Goal: Task Accomplishment & Management: Manage account settings

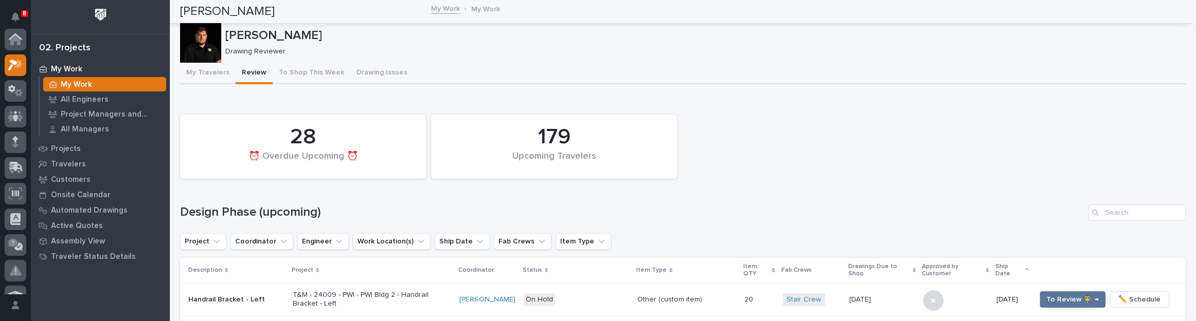
scroll to position [26, 0]
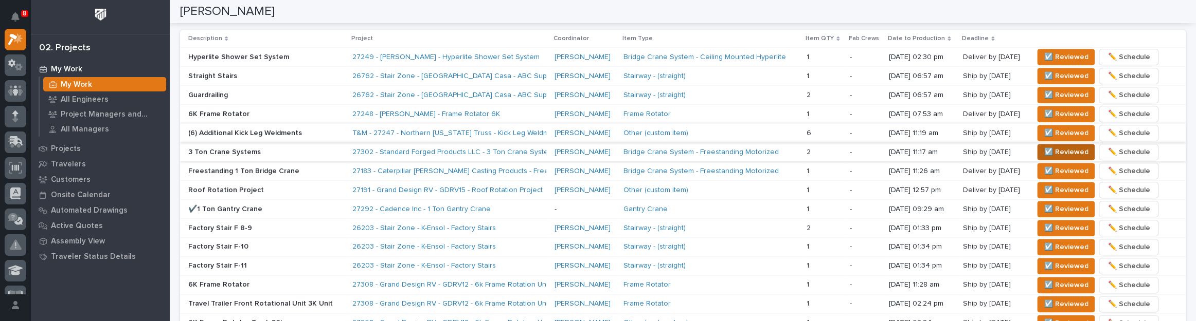
click at [1047, 149] on span "☑️ Reviewed" at bounding box center [1065, 152] width 44 height 12
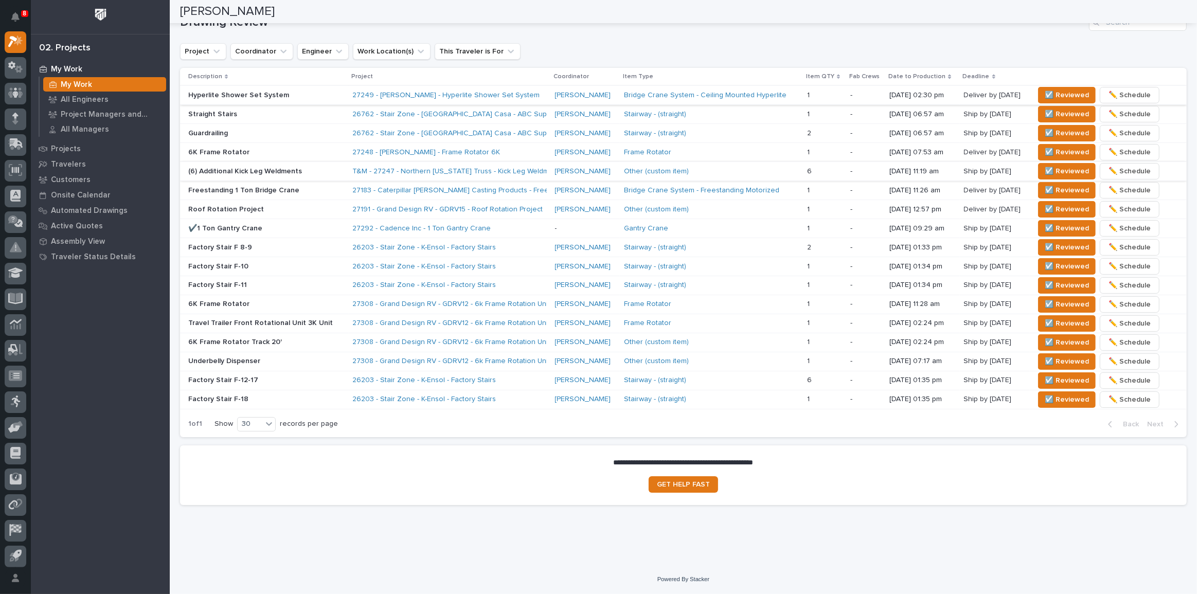
scroll to position [653, 0]
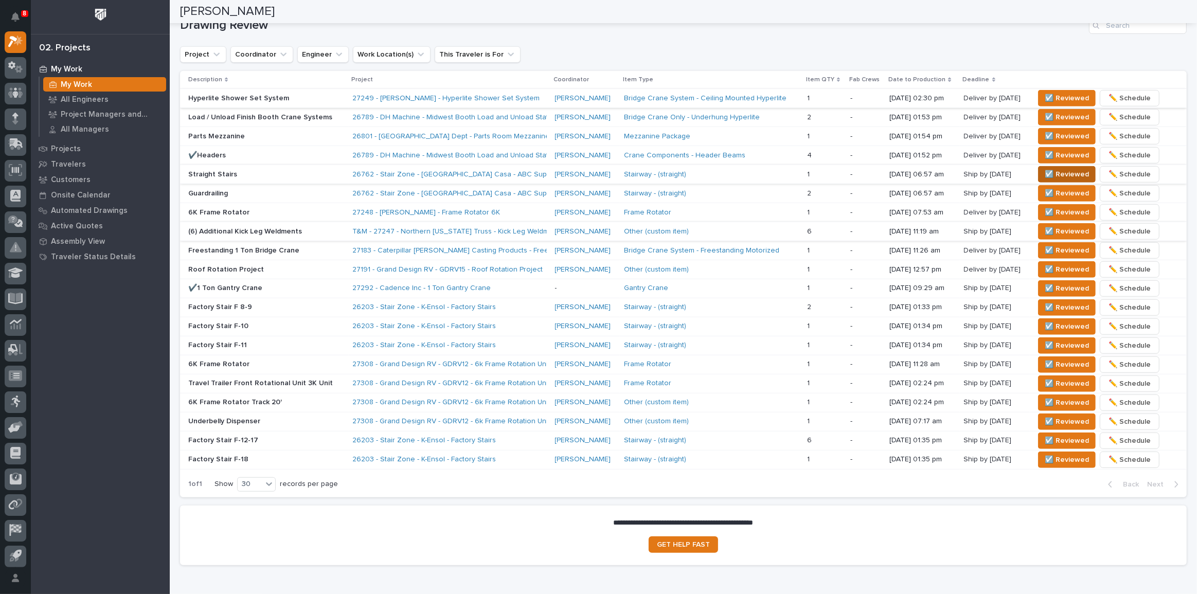
click at [1044, 168] on span "☑️ Reviewed" at bounding box center [1066, 174] width 44 height 12
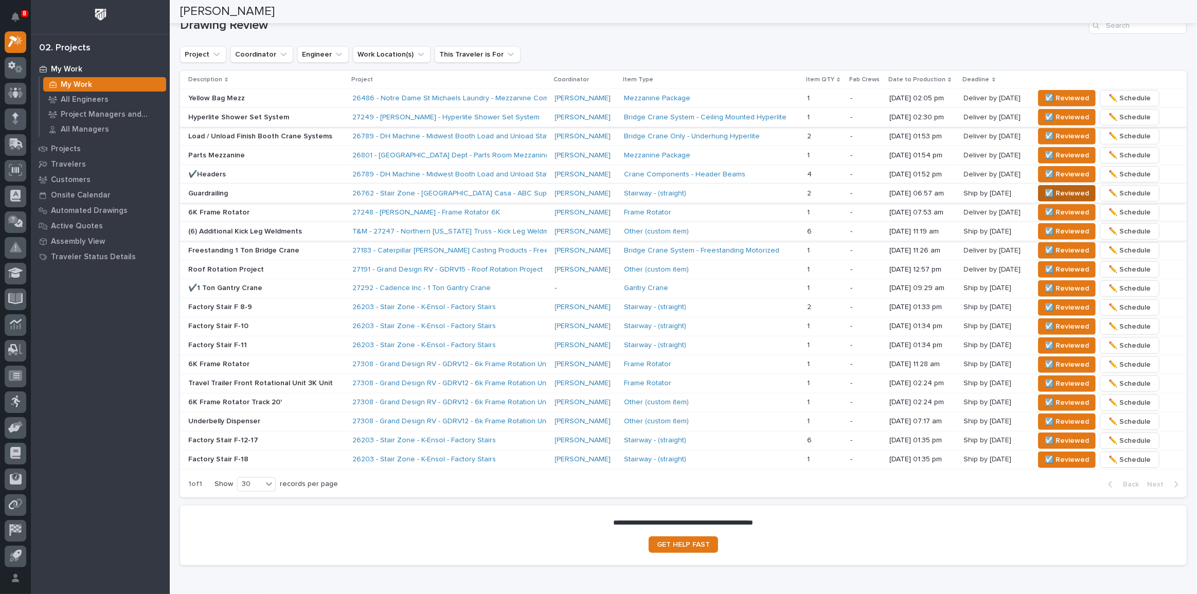
click at [1057, 187] on span "☑️ Reviewed" at bounding box center [1066, 193] width 44 height 12
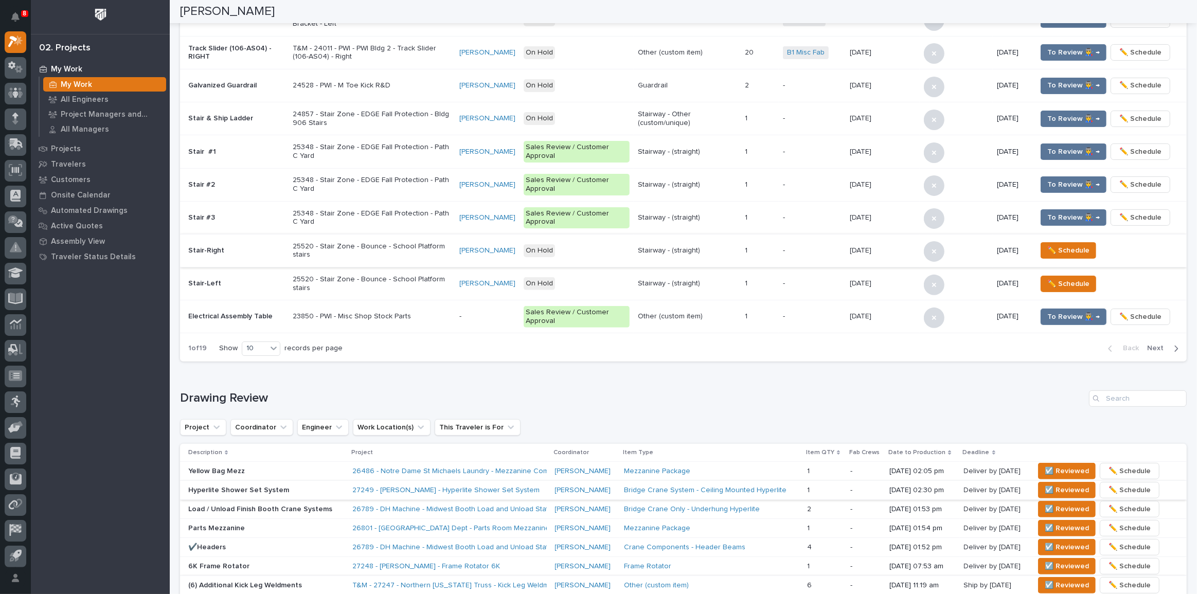
scroll to position [0, 0]
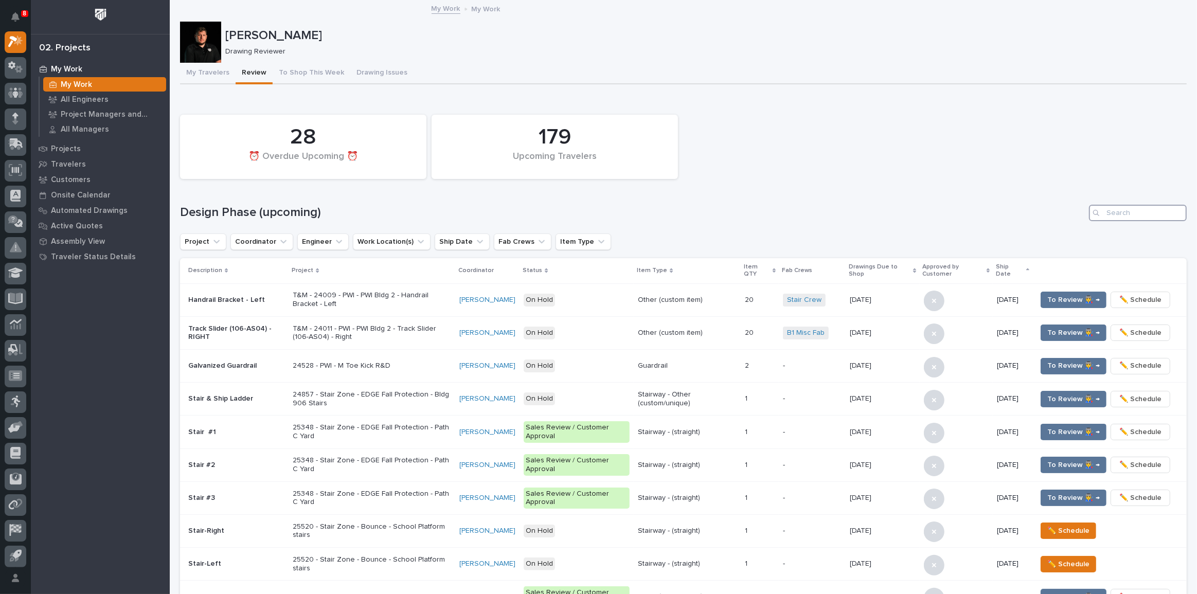
click at [1127, 214] on input "Search" at bounding box center [1138, 213] width 98 height 16
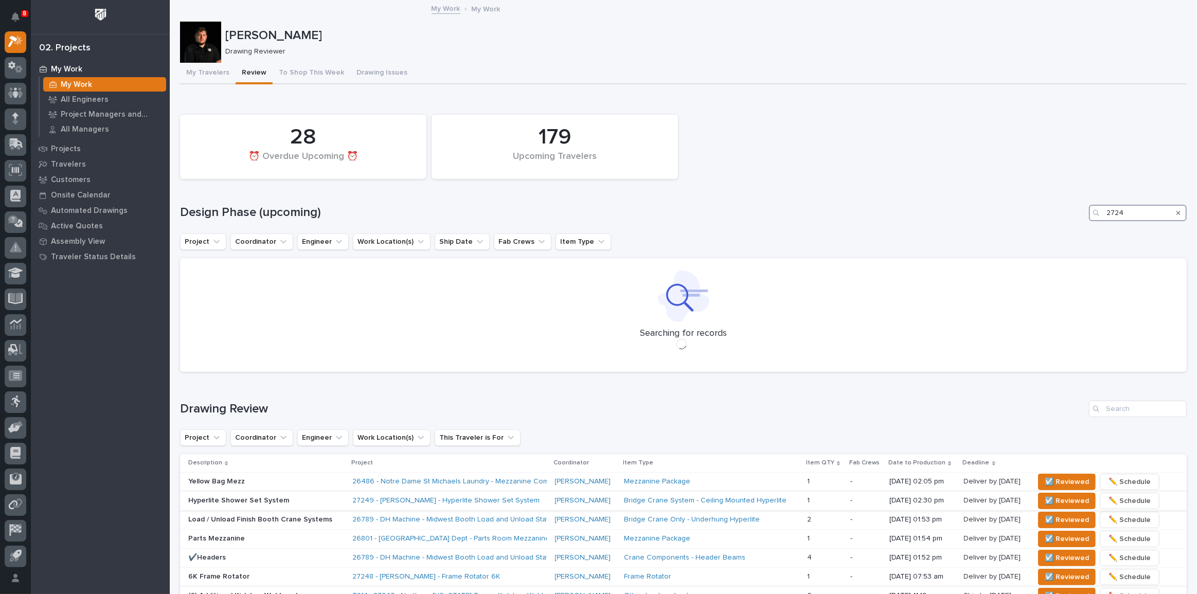
type input "27247"
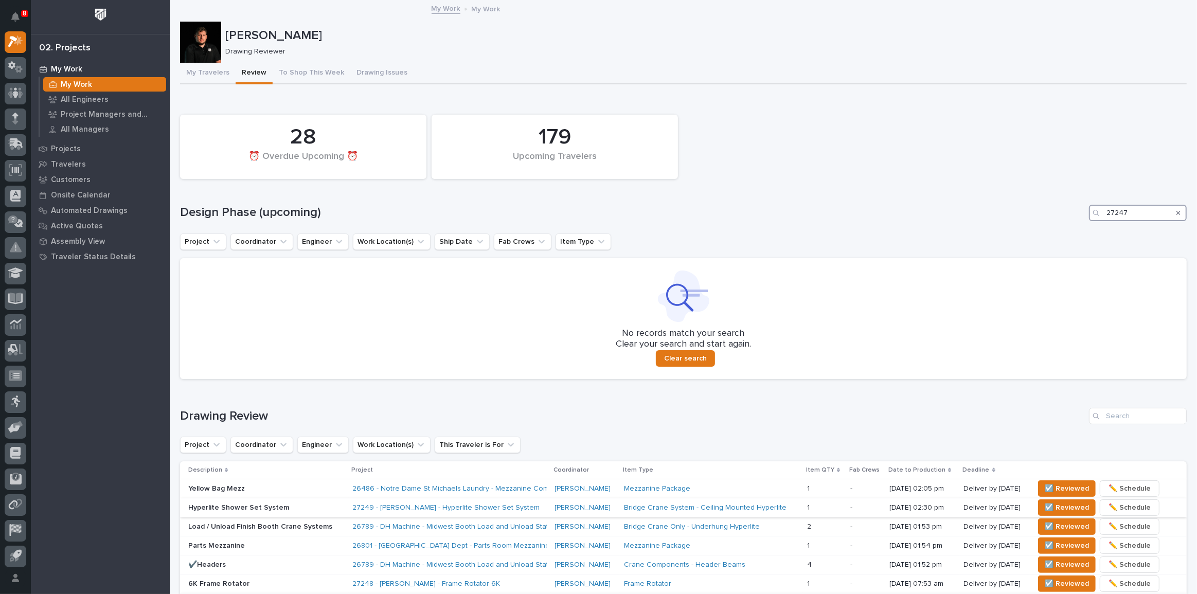
drag, startPoint x: 1142, startPoint y: 213, endPoint x: 1092, endPoint y: 209, distance: 50.0
click at [1092, 209] on div "27247" at bounding box center [1138, 213] width 98 height 16
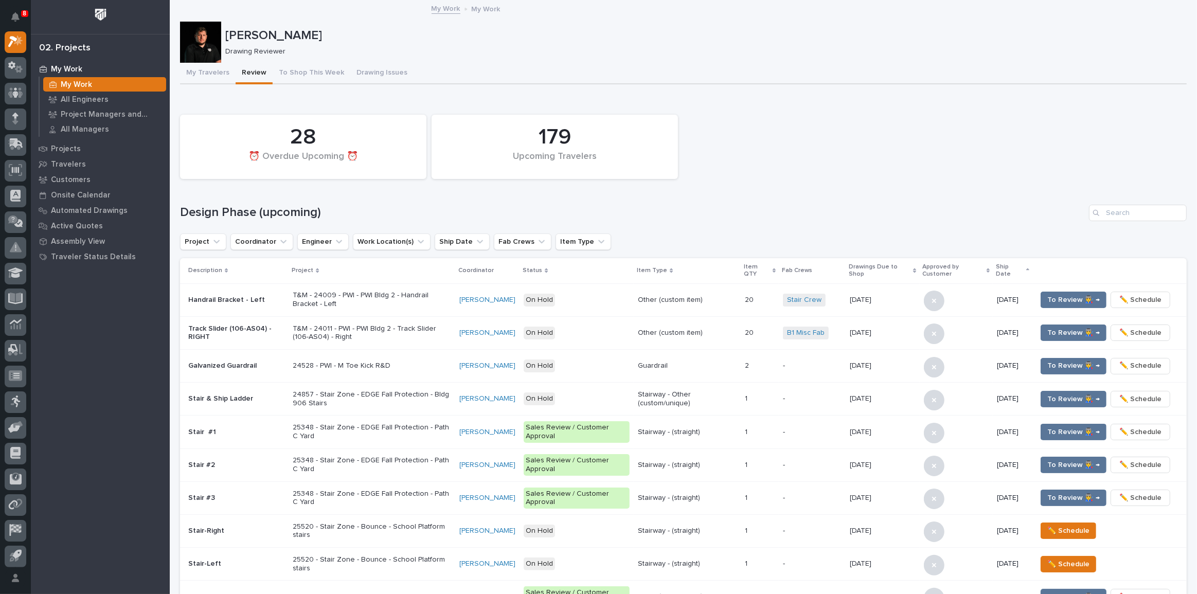
click at [1111, 321] on td "To Review 👨‍🏭 → ✏️ Schedule" at bounding box center [1109, 399] width 154 height 33
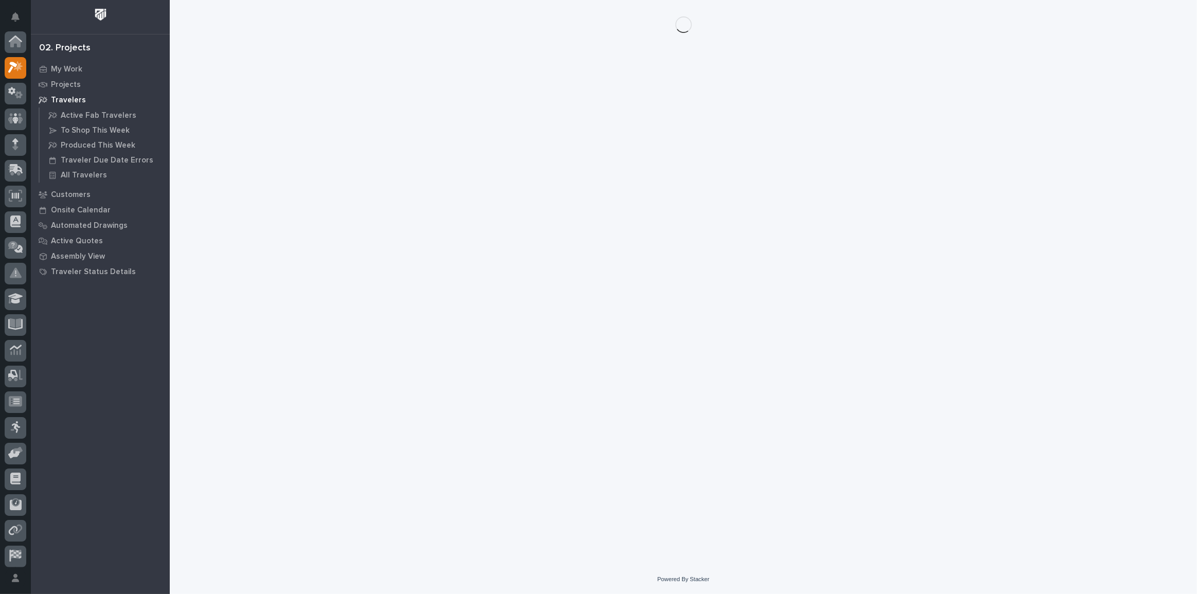
scroll to position [28, 0]
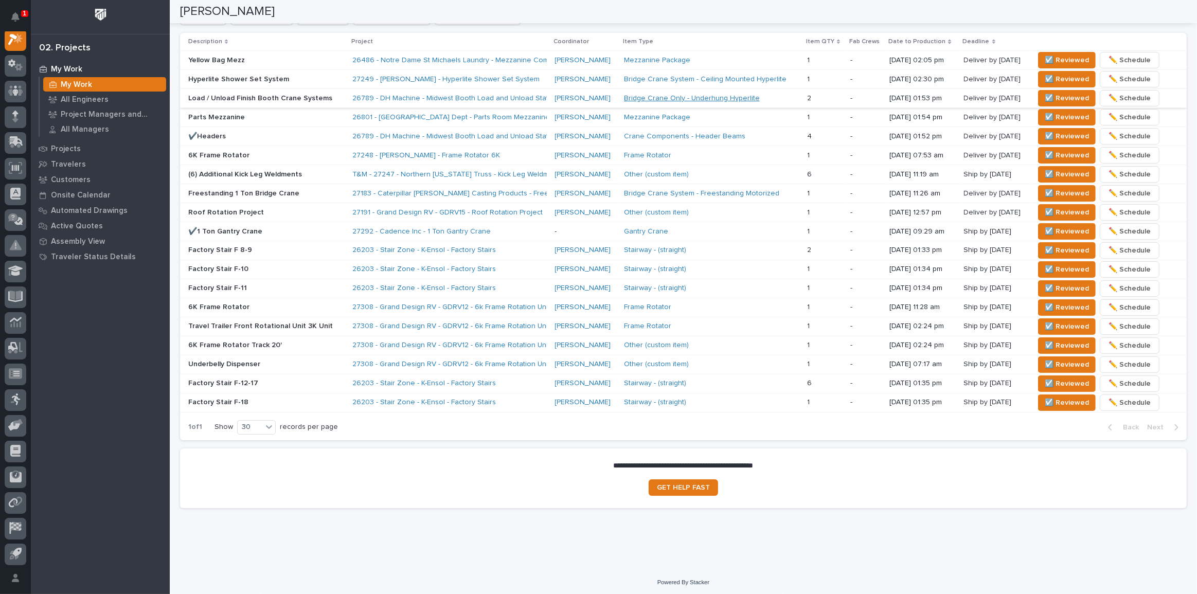
scroll to position [598, 0]
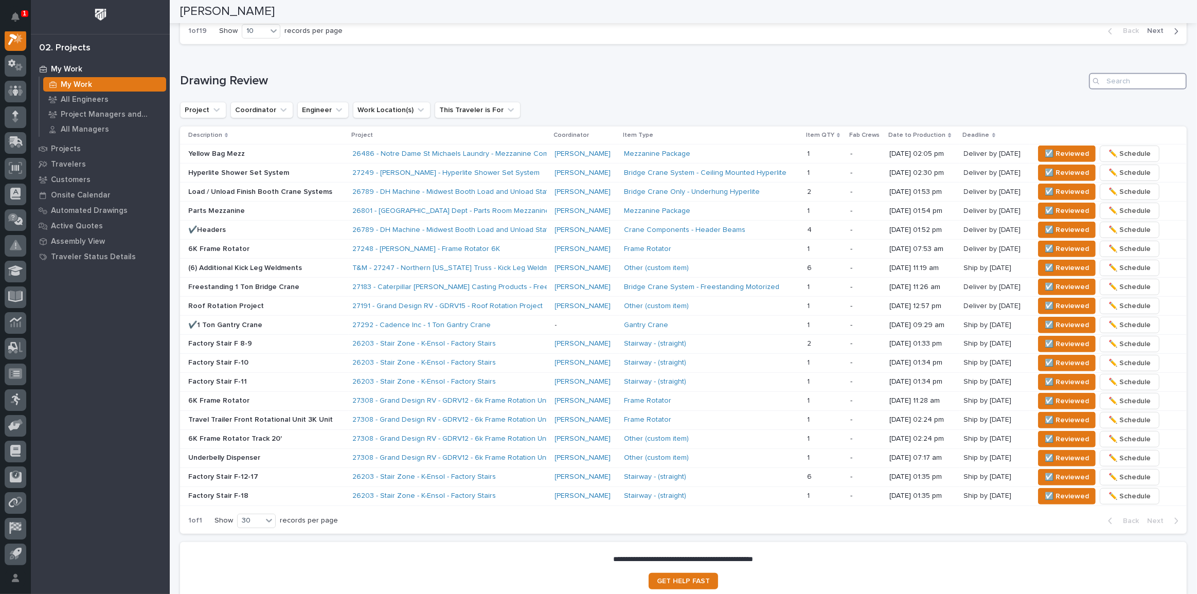
click at [1145, 79] on input "Search" at bounding box center [1138, 81] width 98 height 16
paste input "27247"
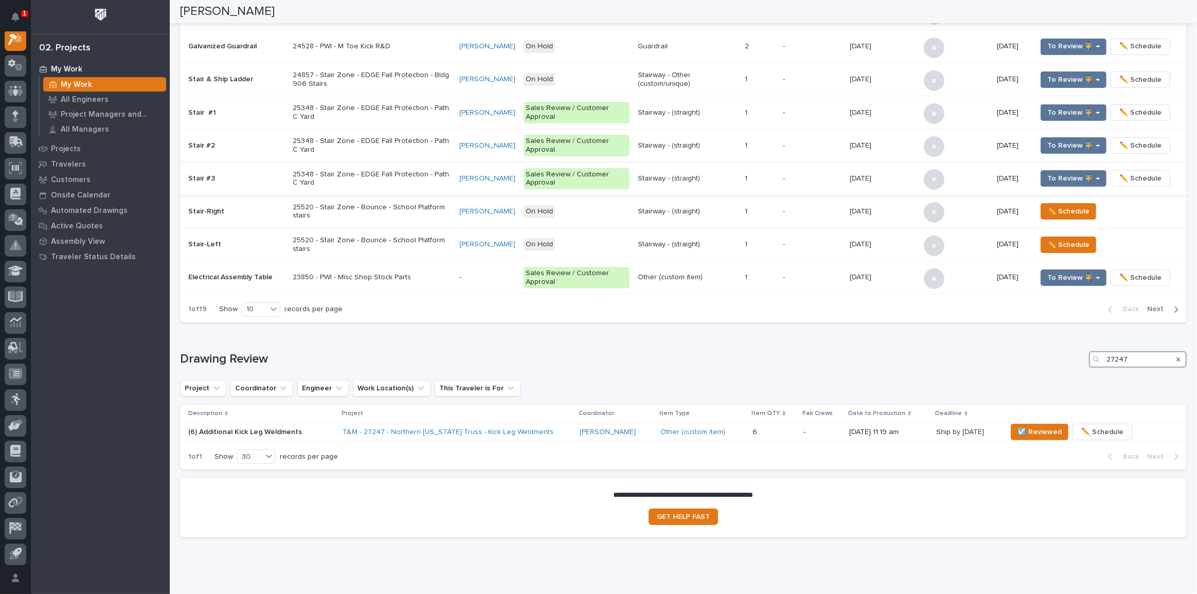
scroll to position [303, 0]
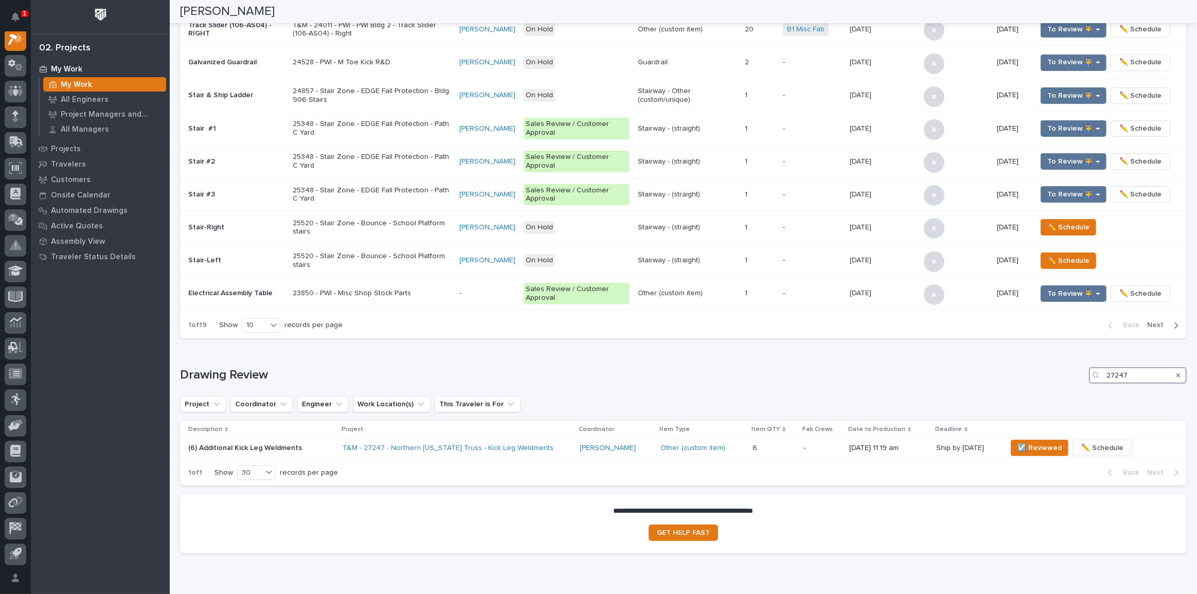
type input "27247"
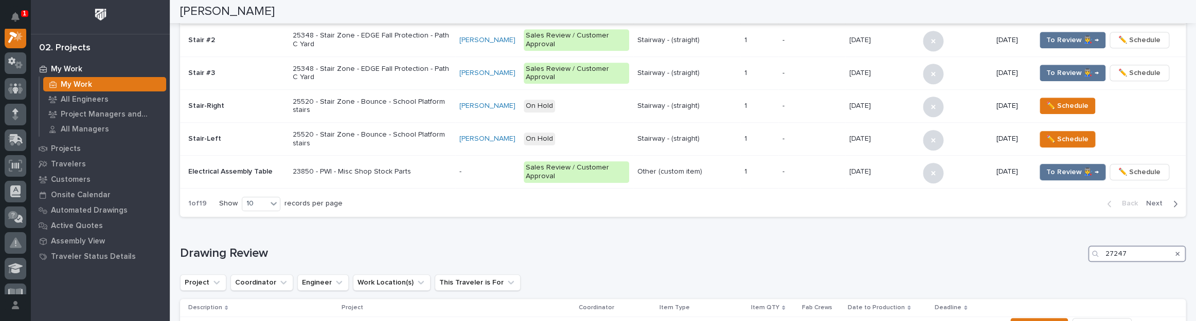
scroll to position [623, 0]
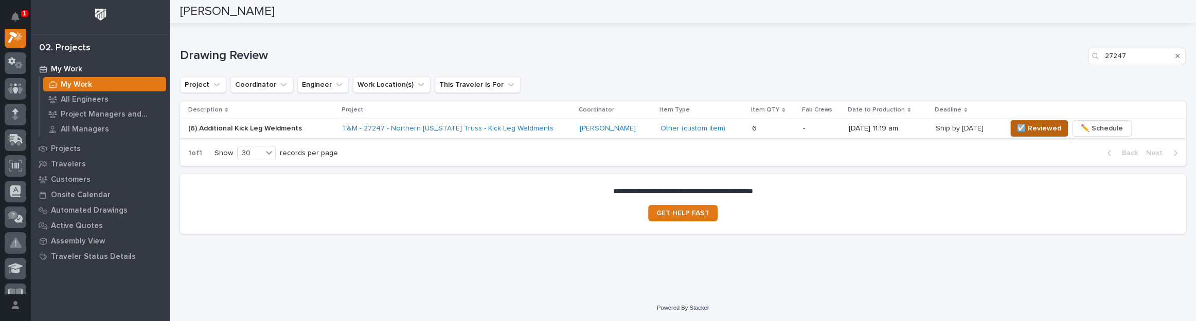
click at [1023, 122] on span "☑️ Reviewed" at bounding box center [1039, 128] width 44 height 12
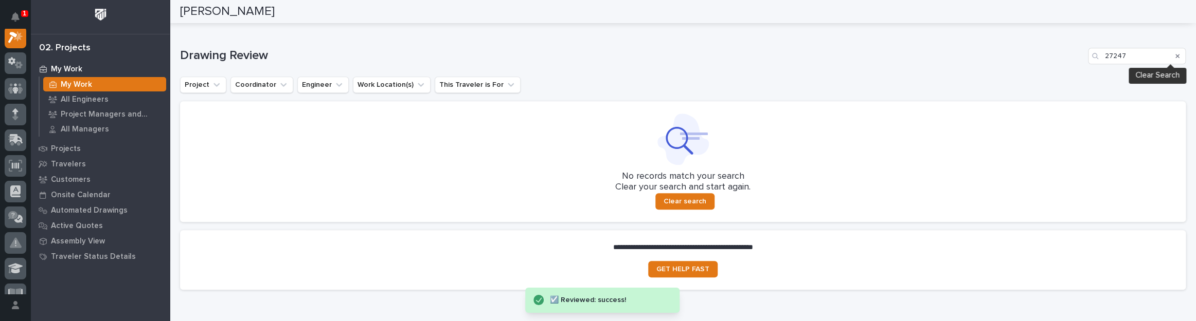
click at [1175, 53] on icon "Search" at bounding box center [1177, 56] width 4 height 6
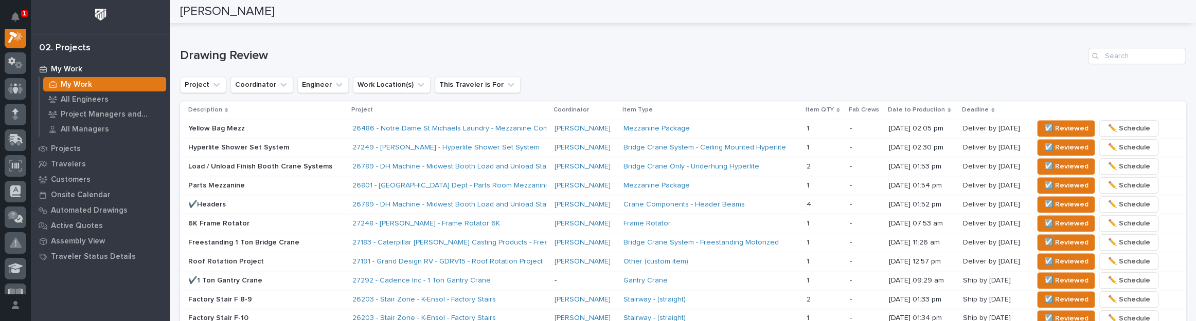
click at [319, 150] on p "Hyperlite Shower Set System" at bounding box center [266, 147] width 156 height 9
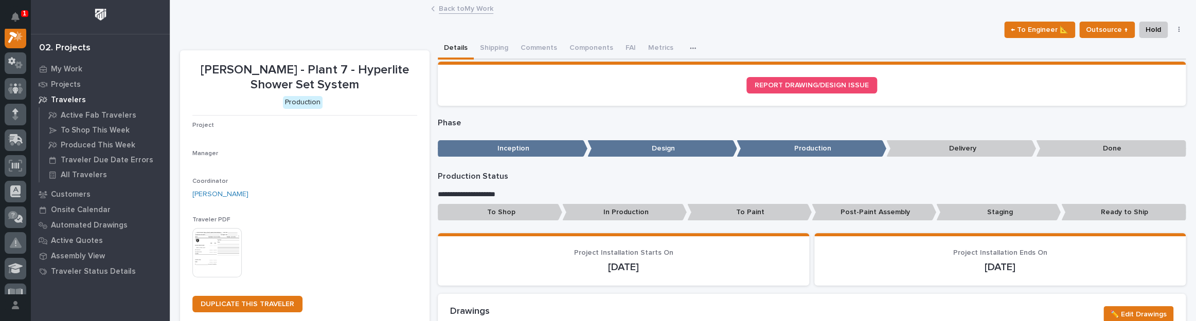
scroll to position [26, 0]
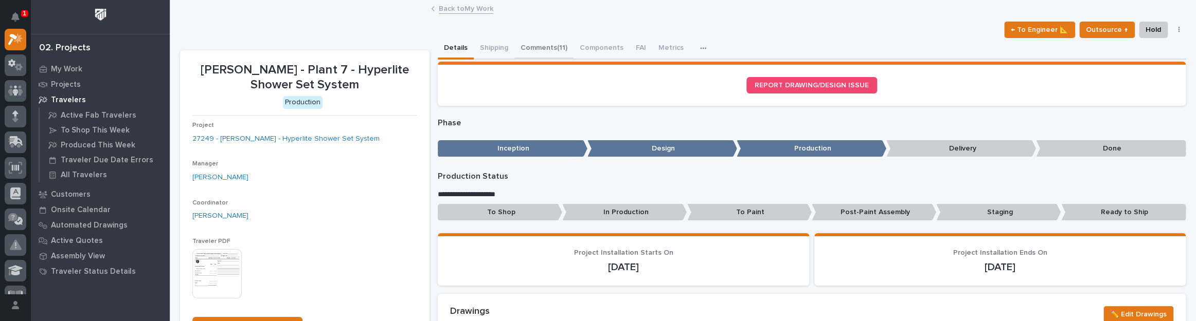
click at [558, 42] on button "Comments (11)" at bounding box center [543, 49] width 59 height 22
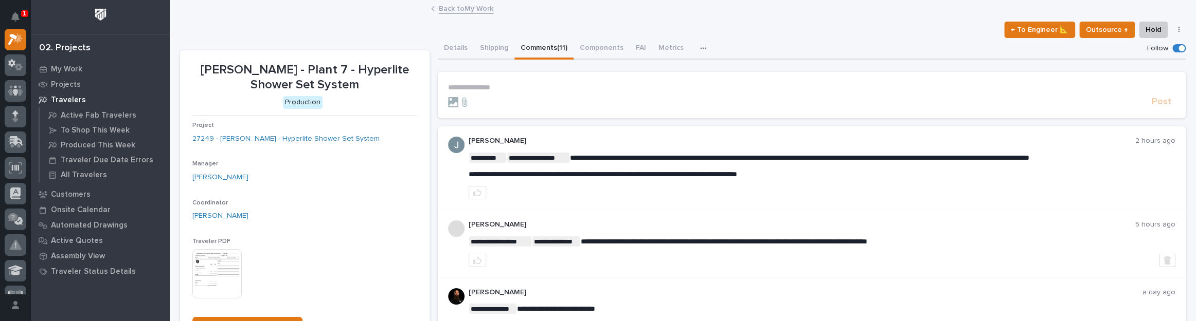
click at [72, 60] on div "02. Projects My Work Projects Travelers Active Fab Travelers To Shop This Week …" at bounding box center [100, 160] width 139 height 321
click at [71, 62] on div "My Work" at bounding box center [100, 69] width 134 height 14
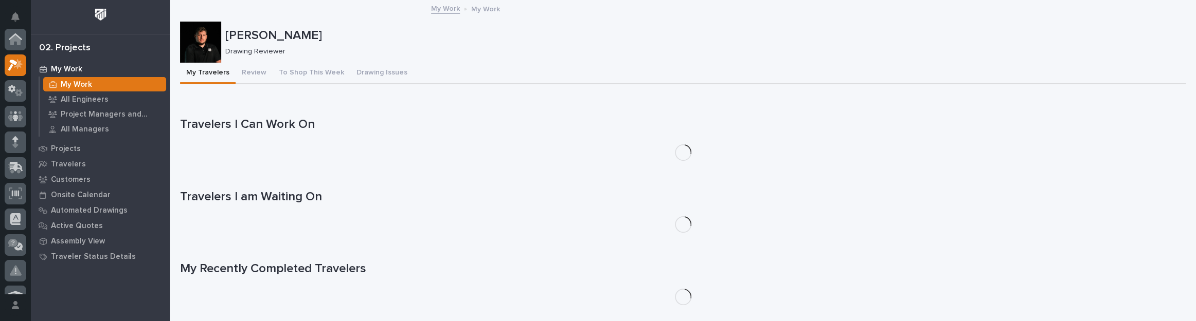
scroll to position [26, 0]
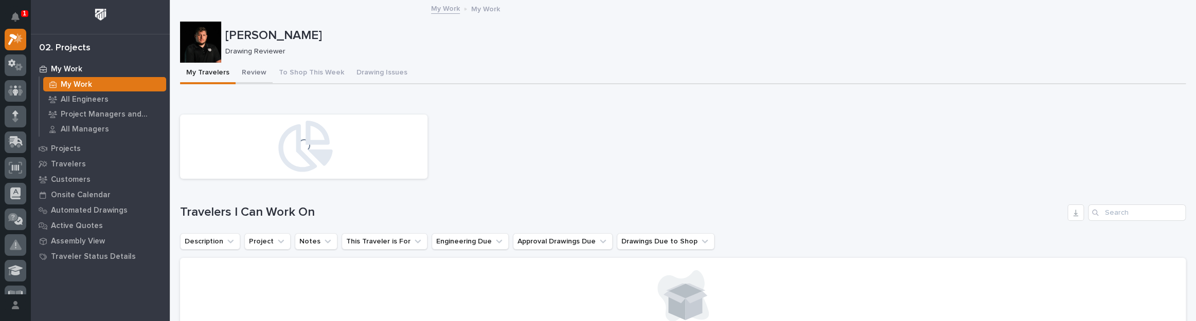
click at [253, 71] on button "Review" at bounding box center [254, 74] width 37 height 22
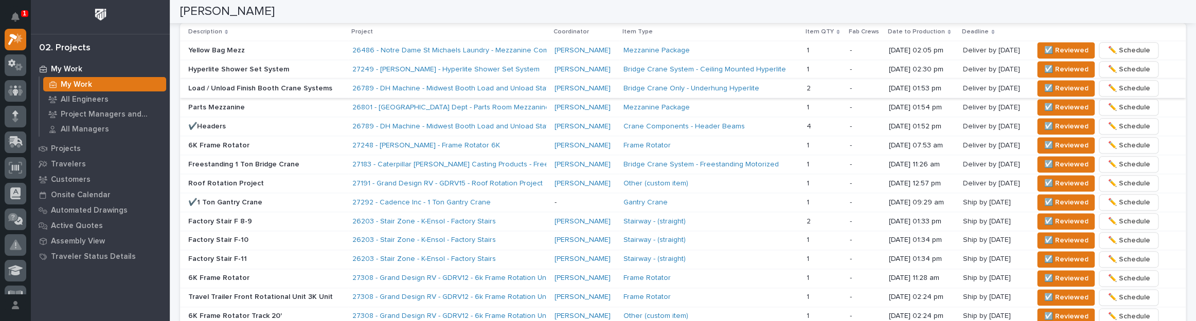
scroll to position [654, 0]
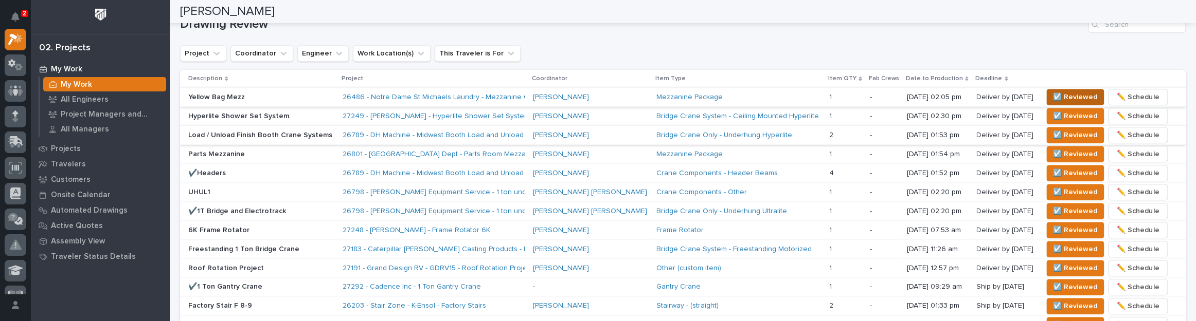
click at [1053, 92] on span "☑️ Reviewed" at bounding box center [1075, 97] width 44 height 12
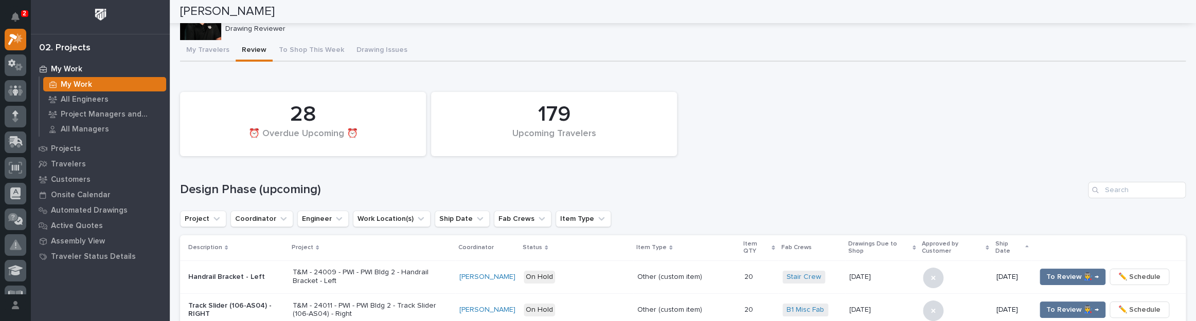
scroll to position [0, 0]
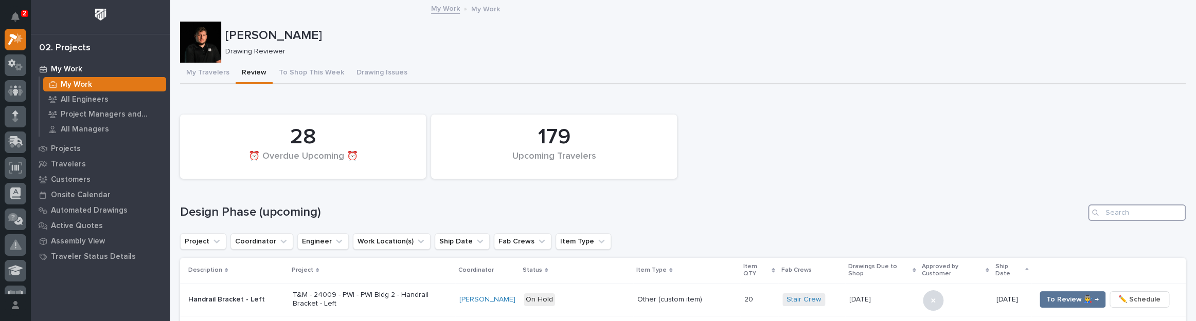
click at [1126, 211] on input "Search" at bounding box center [1137, 213] width 98 height 16
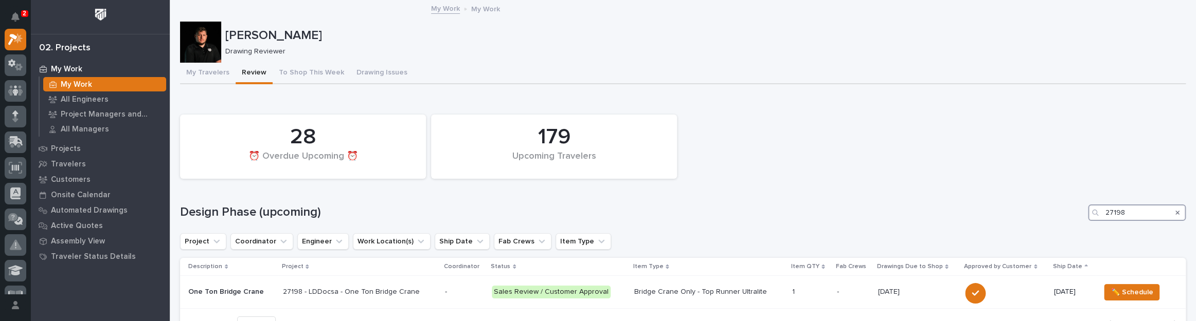
type input "27198"
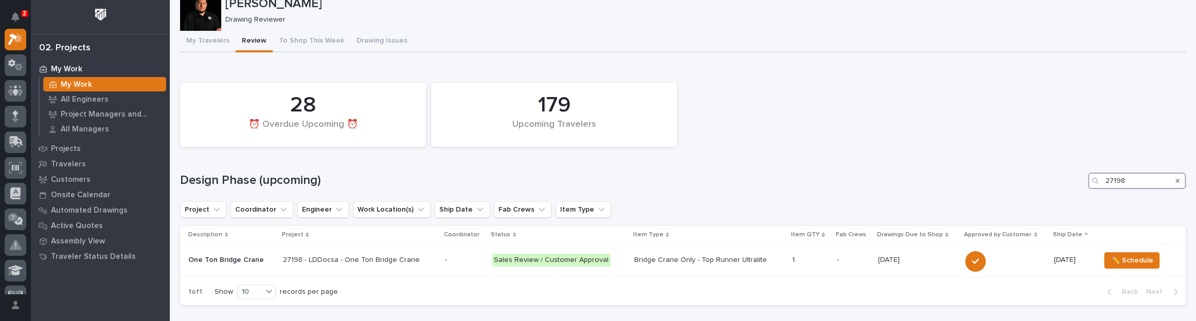
scroll to position [46, 0]
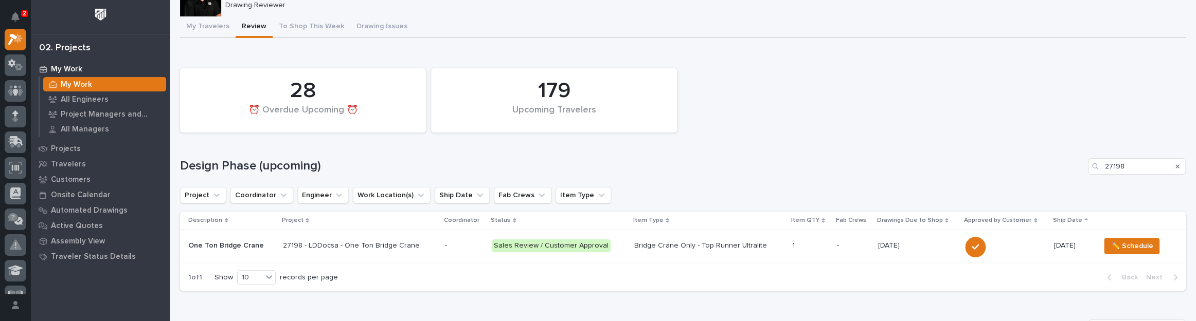
click at [800, 239] on div "1 1" at bounding box center [809, 246] width 37 height 17
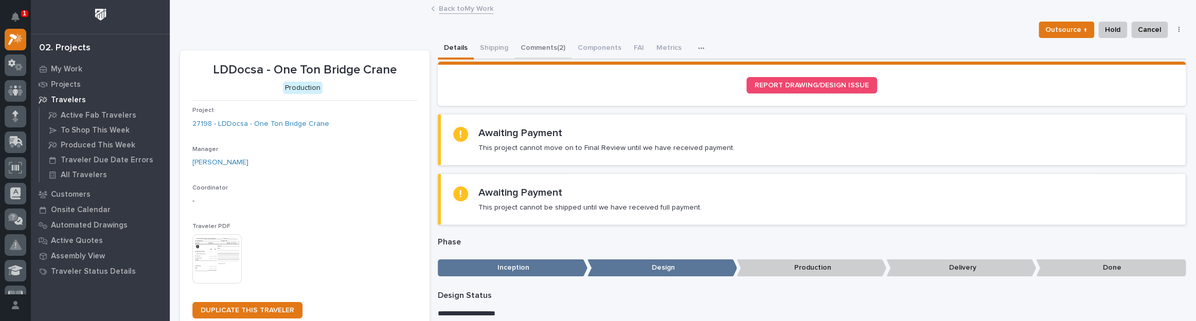
click at [543, 43] on button "Comments (2)" at bounding box center [542, 49] width 57 height 22
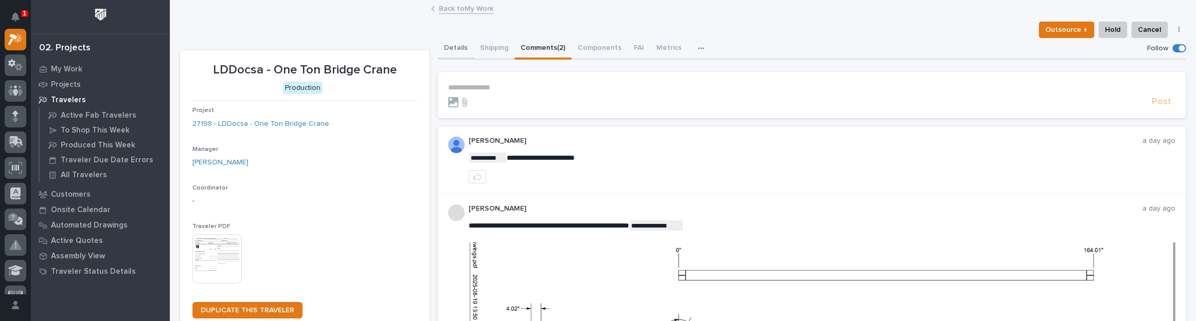
click at [463, 48] on button "Details" at bounding box center [456, 49] width 36 height 22
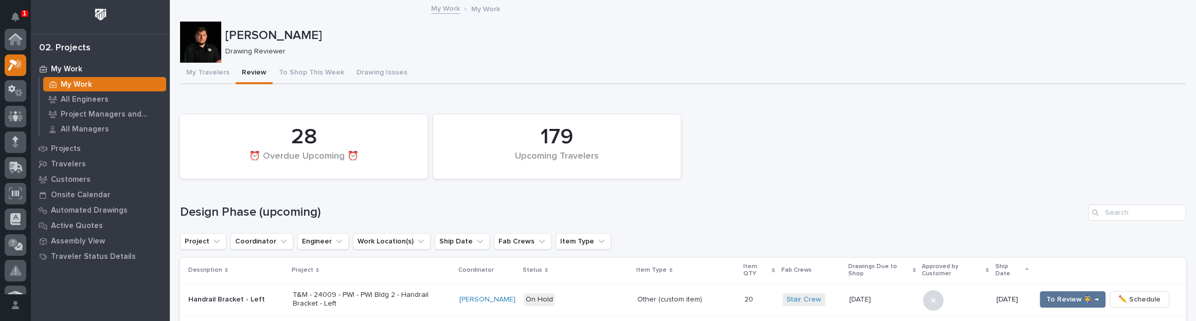
scroll to position [28, 0]
click at [1114, 216] on input "Search" at bounding box center [1137, 213] width 98 height 16
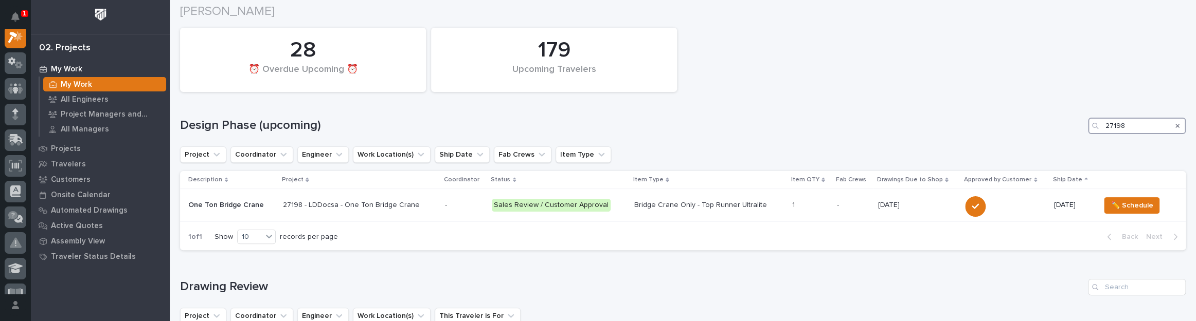
scroll to position [93, 0]
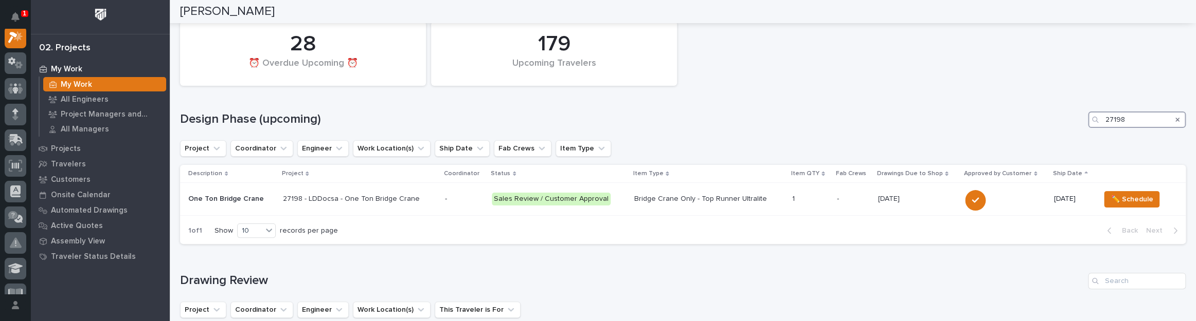
type input "27198"
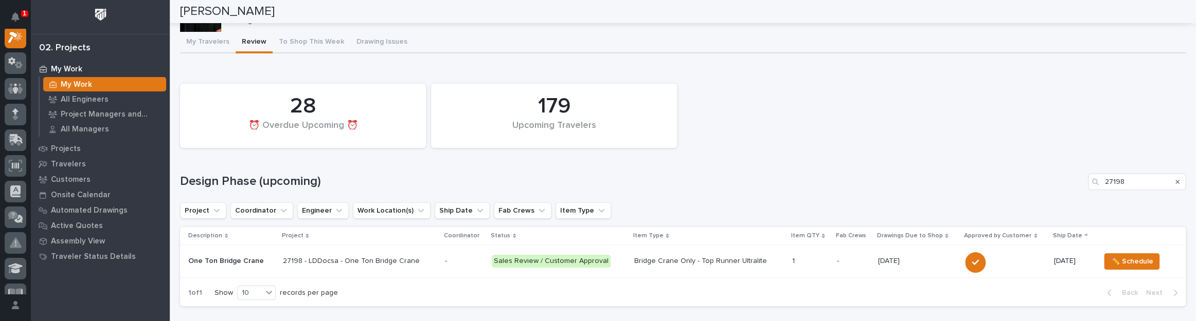
scroll to position [0, 0]
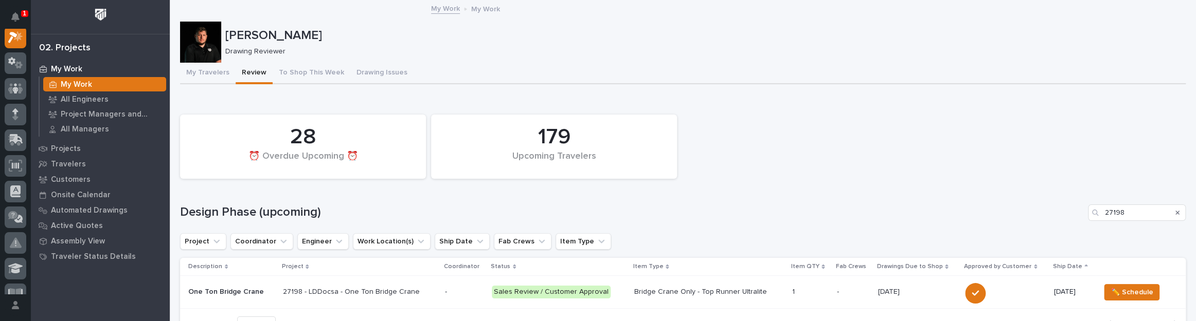
click at [1175, 214] on icon "Search" at bounding box center [1177, 213] width 4 height 6
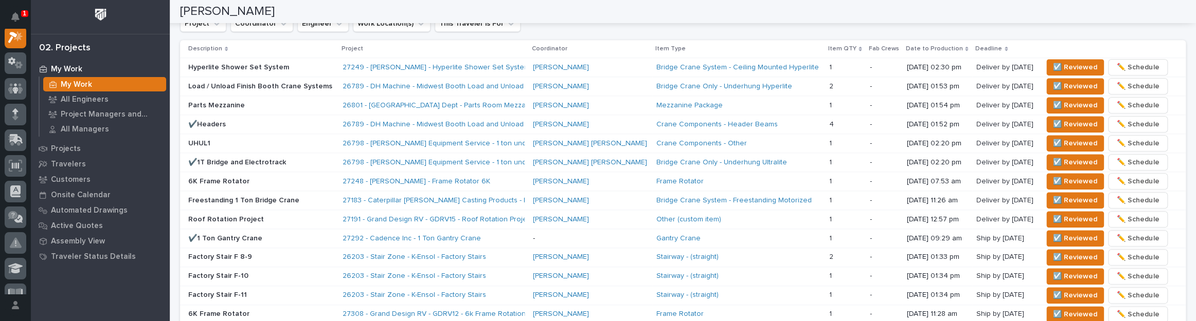
scroll to position [701, 0]
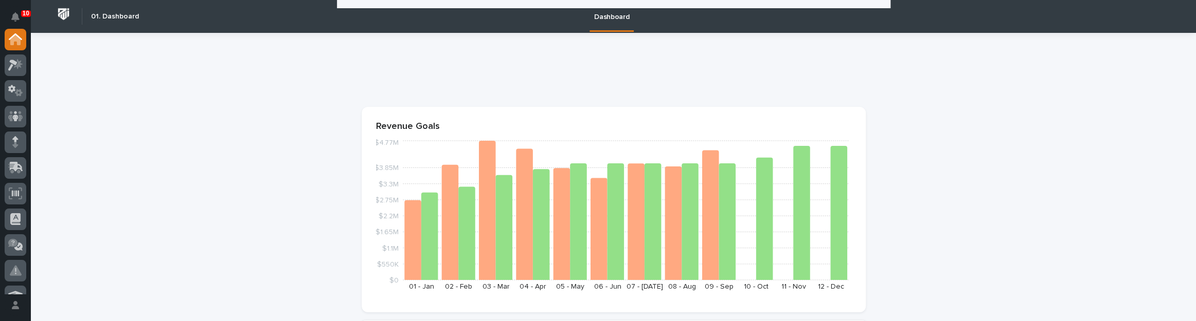
scroll to position [561, 0]
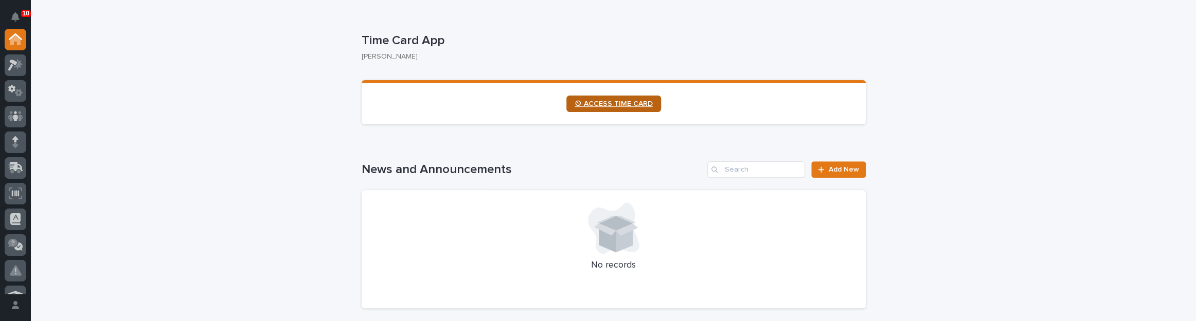
click at [640, 108] on link "⏲ ACCESS TIME CARD" at bounding box center [613, 104] width 95 height 16
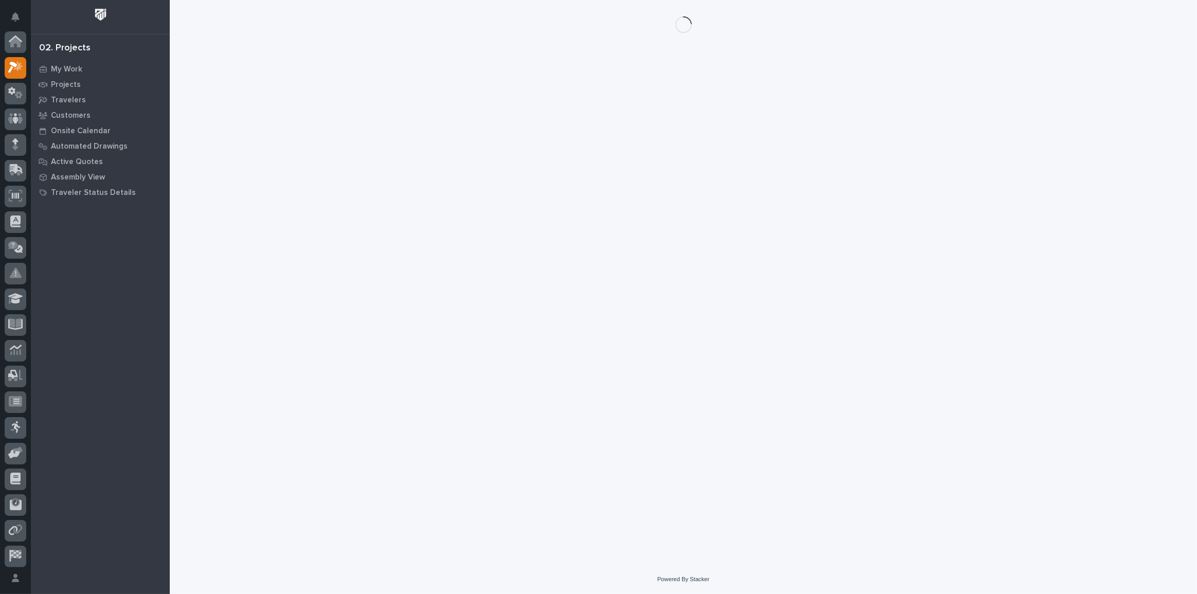
scroll to position [26, 0]
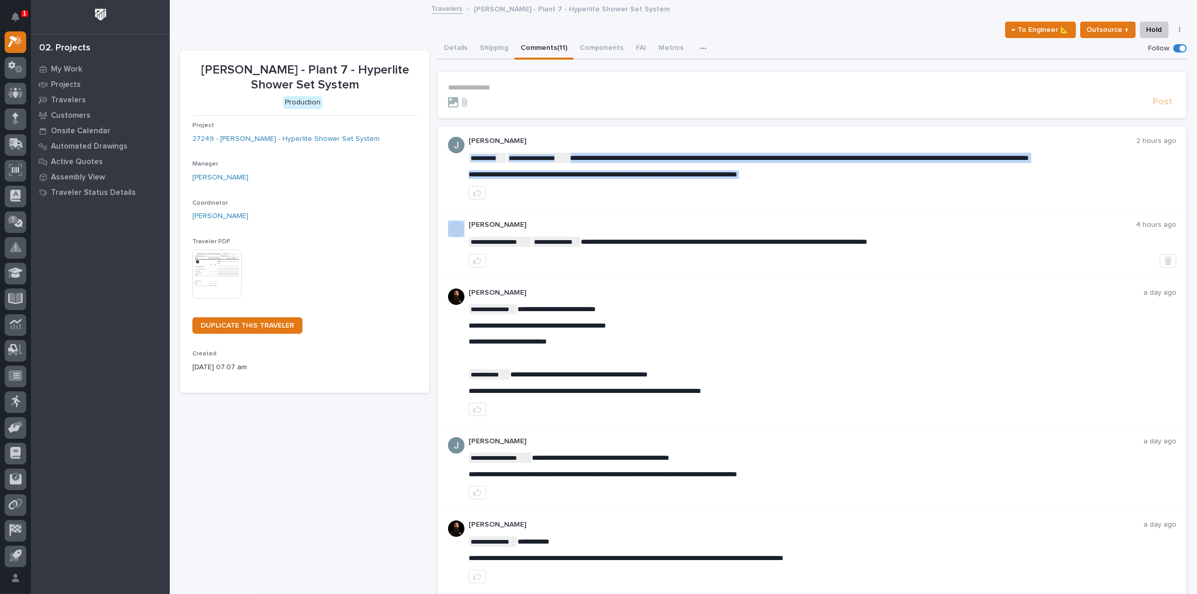
click at [543, 174] on span "**********" at bounding box center [602, 174] width 268 height 7
copy div "**********"
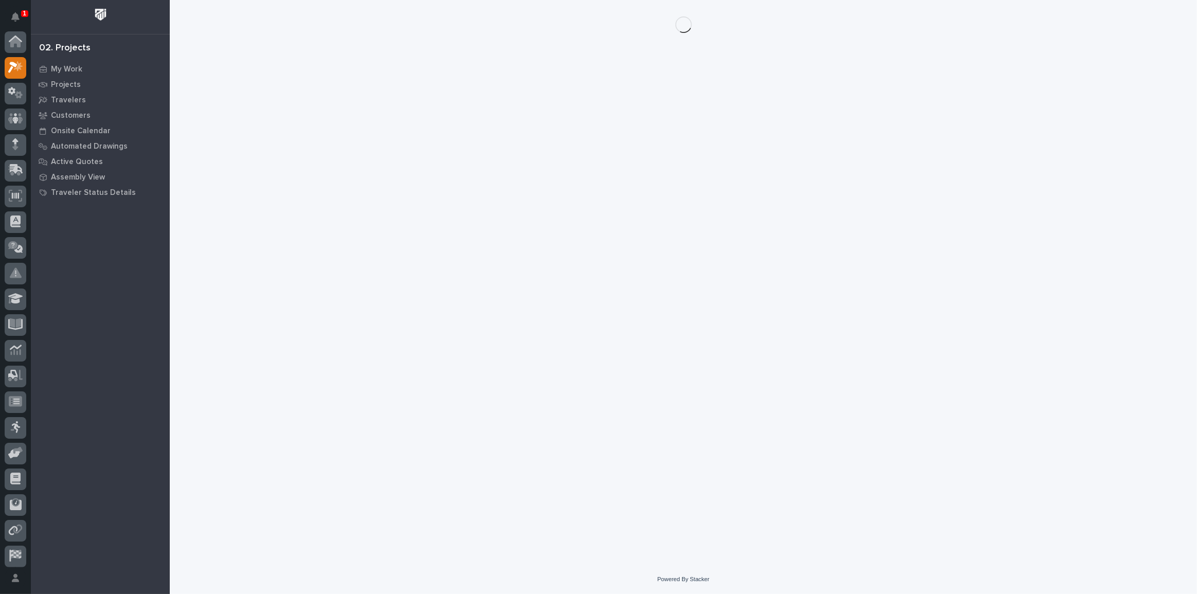
scroll to position [26, 0]
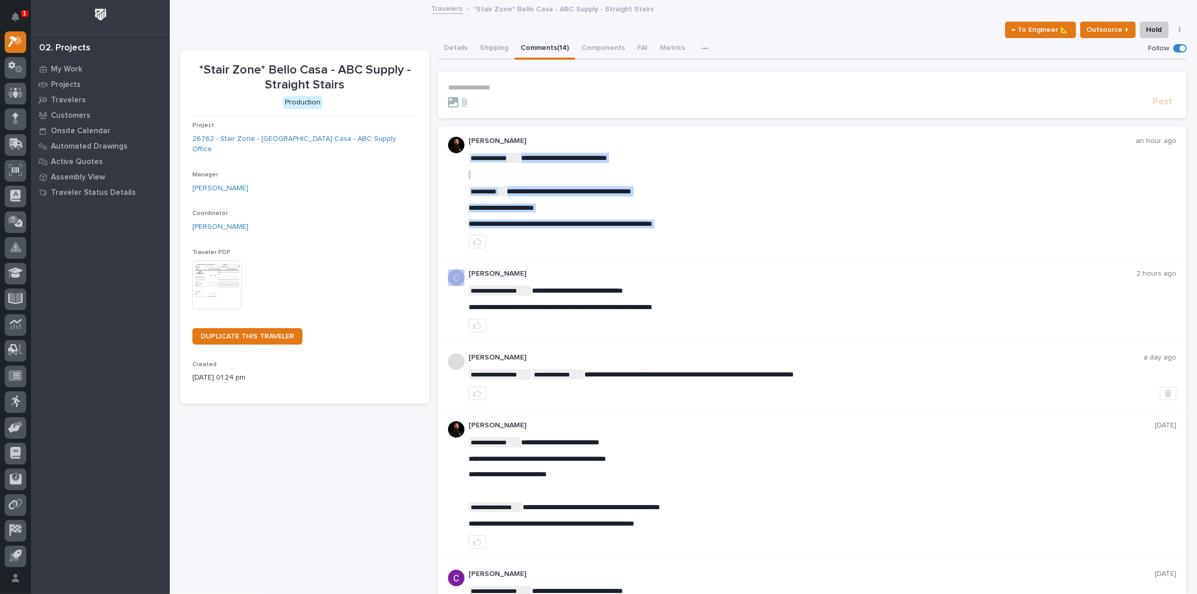
copy div "**********"
click at [474, 244] on icon "button" at bounding box center [477, 242] width 8 height 8
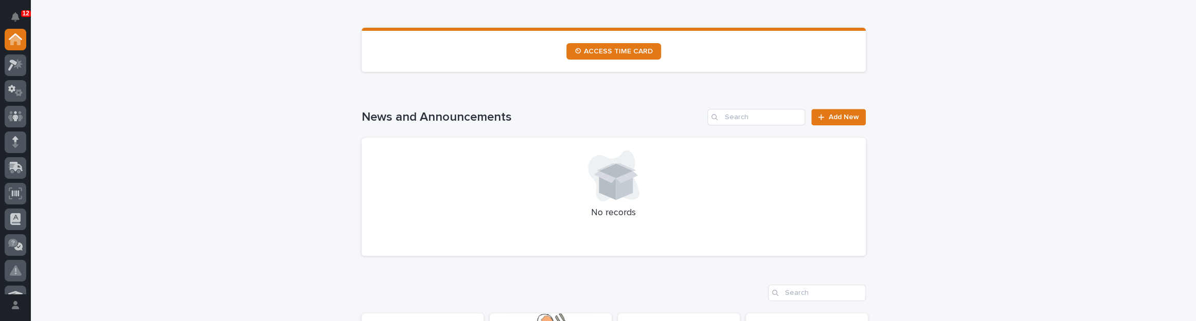
scroll to position [607, 0]
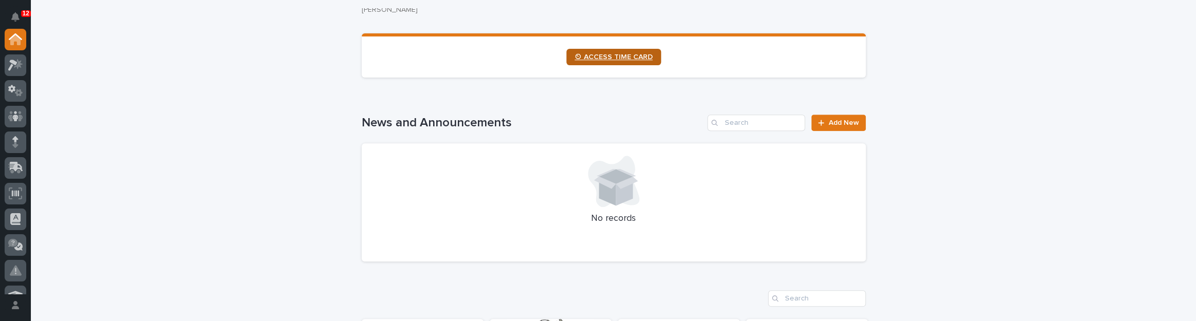
click at [643, 56] on span "⏲ ACCESS TIME CARD" at bounding box center [613, 56] width 78 height 7
